Goal: Navigation & Orientation: Find specific page/section

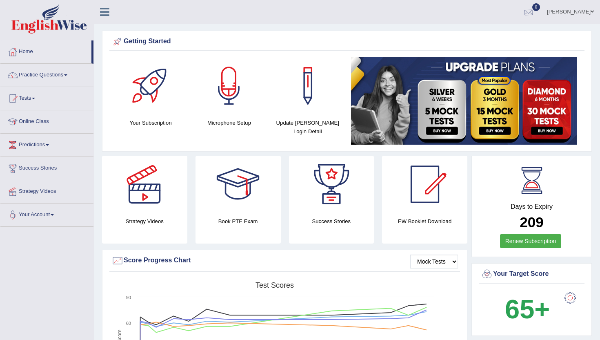
click at [535, 11] on div at bounding box center [528, 12] width 12 height 12
click at [495, 34] on strong "See All Alerts" at bounding box center [477, 34] width 36 height 7
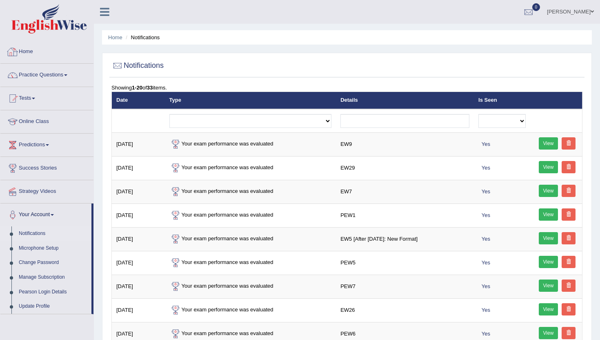
click at [22, 51] on link "Home" at bounding box center [46, 50] width 93 height 20
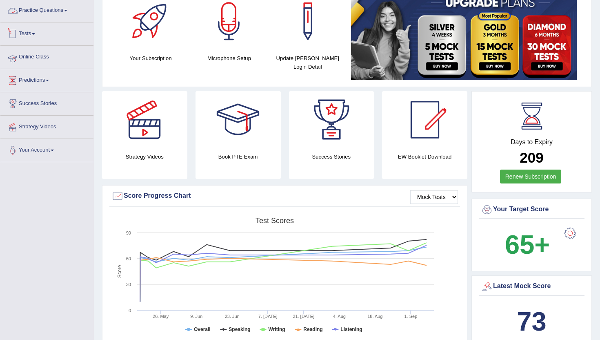
scroll to position [65, 0]
